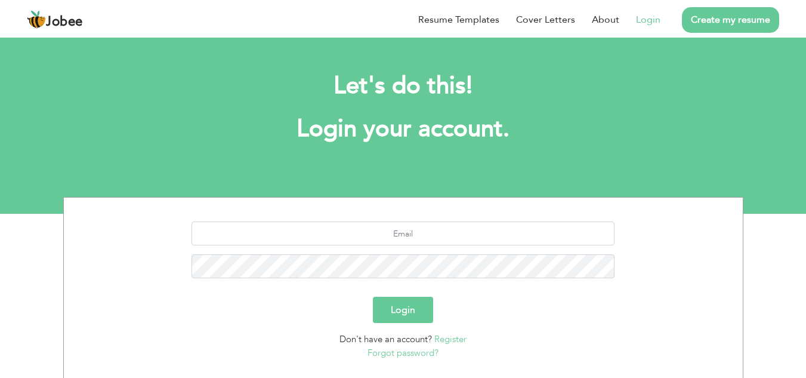
click at [645, 19] on link "Login" at bounding box center [648, 20] width 24 height 14
click at [419, 237] on input "text" at bounding box center [403, 233] width 423 height 24
type input "[EMAIL_ADDRESS][DOMAIN_NAME]"
click at [373, 297] on button "Login" at bounding box center [403, 310] width 60 height 26
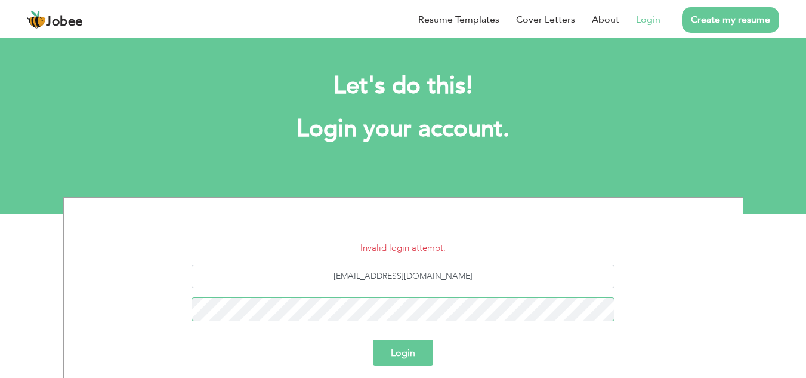
click at [373, 340] on button "Login" at bounding box center [403, 353] width 60 height 26
